Goal: Book appointment/travel/reservation

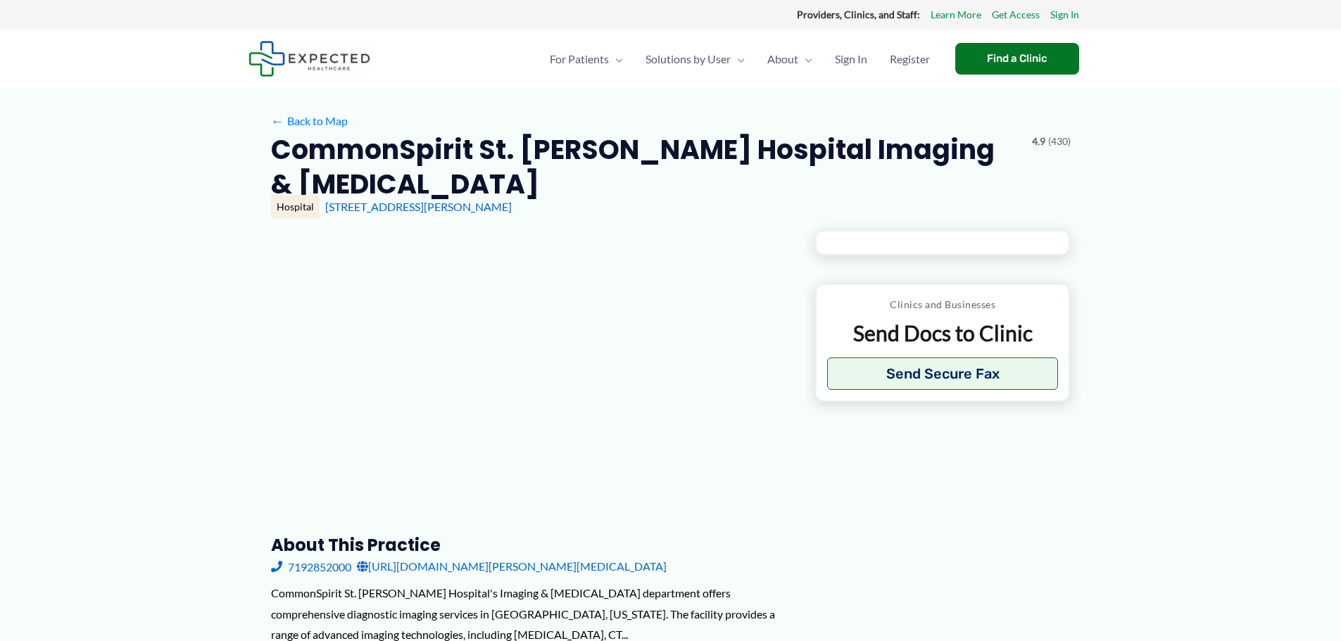
type input "**********"
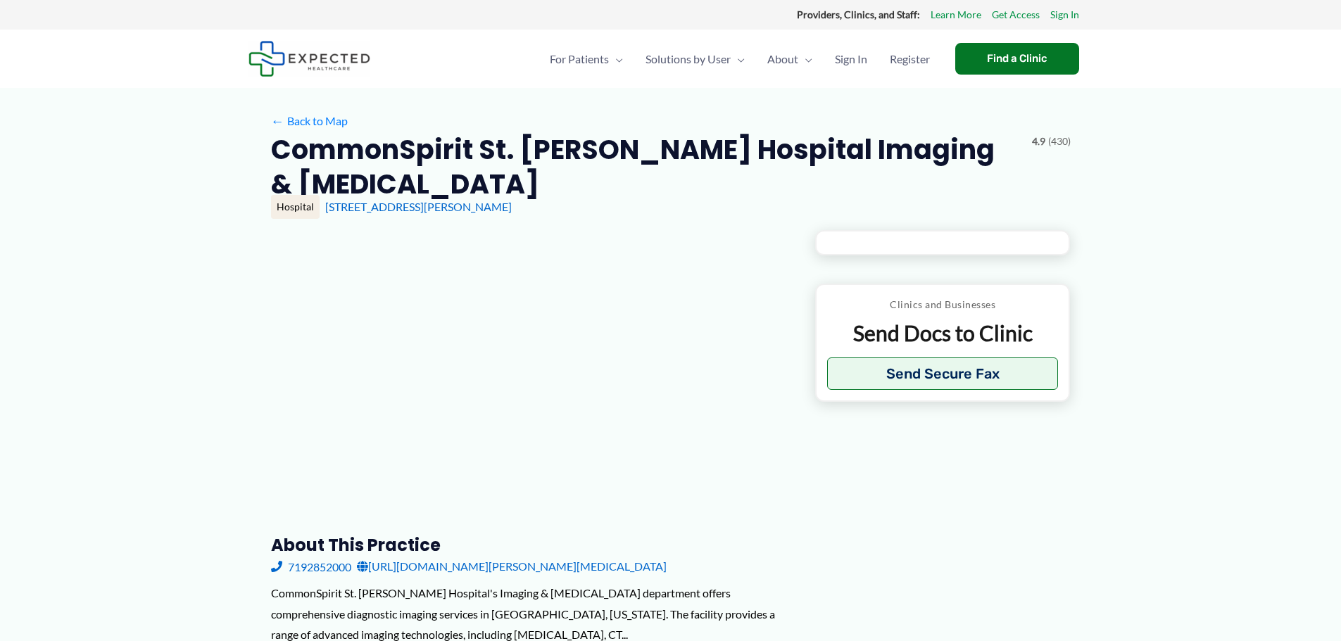
type input "**********"
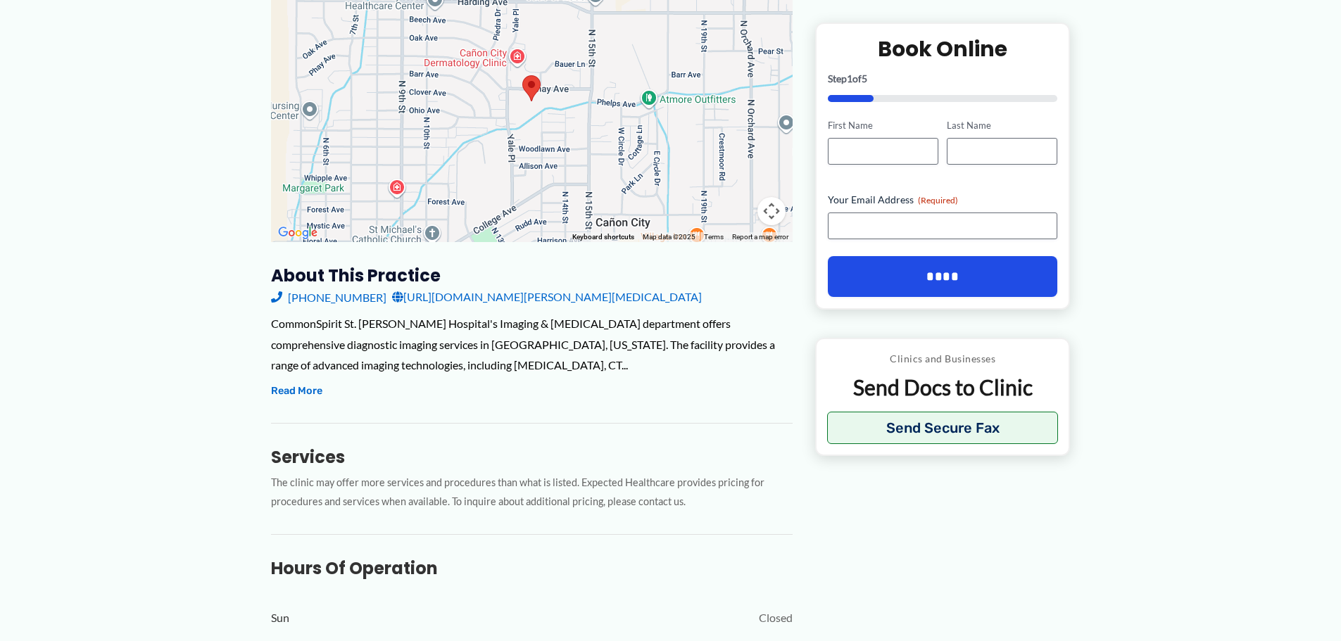
scroll to position [141, 0]
